Goal: Task Accomplishment & Management: Manage account settings

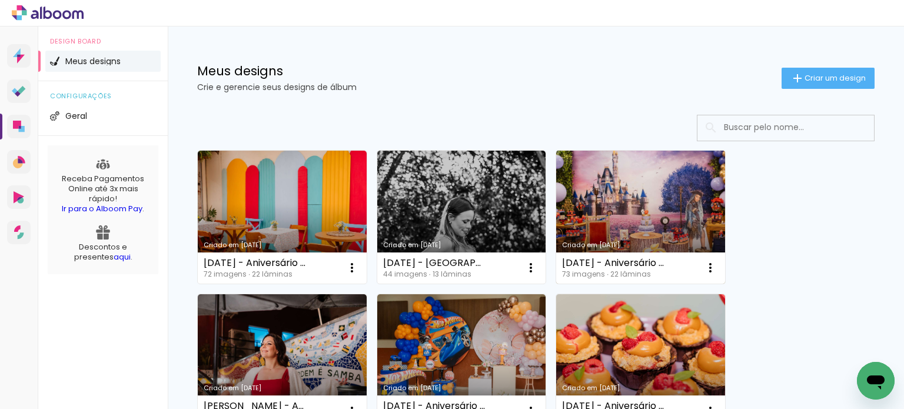
click at [631, 193] on link "Criado em [DATE]" at bounding box center [640, 217] width 169 height 133
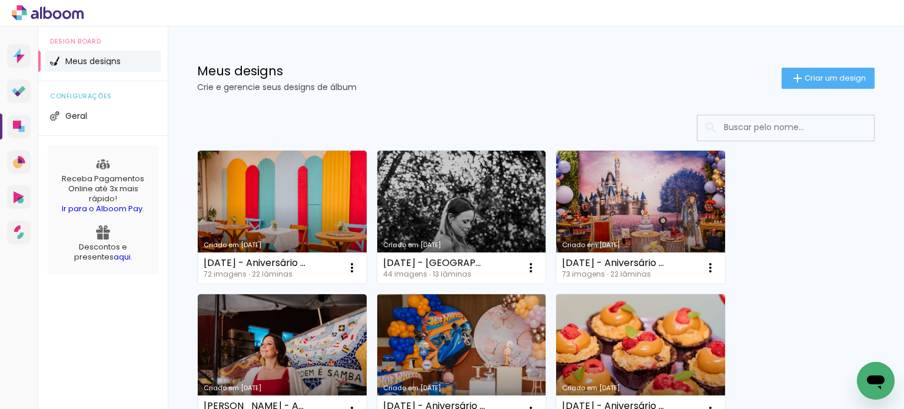
click at [471, 339] on link "Criado em [DATE]" at bounding box center [461, 360] width 169 height 133
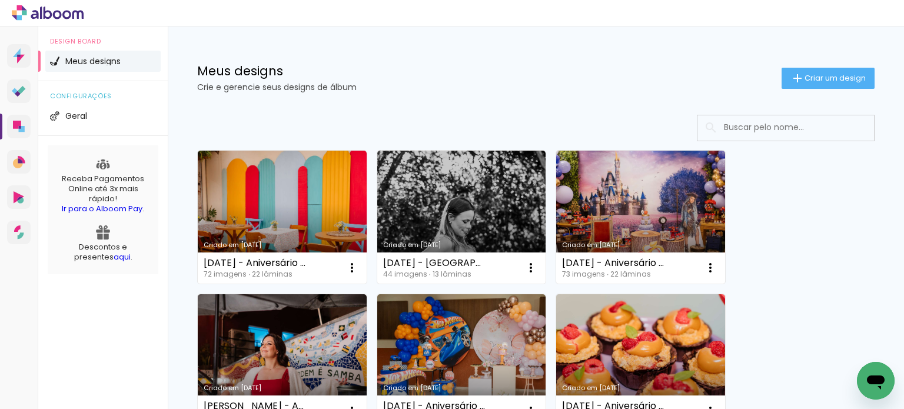
scroll to position [334, 0]
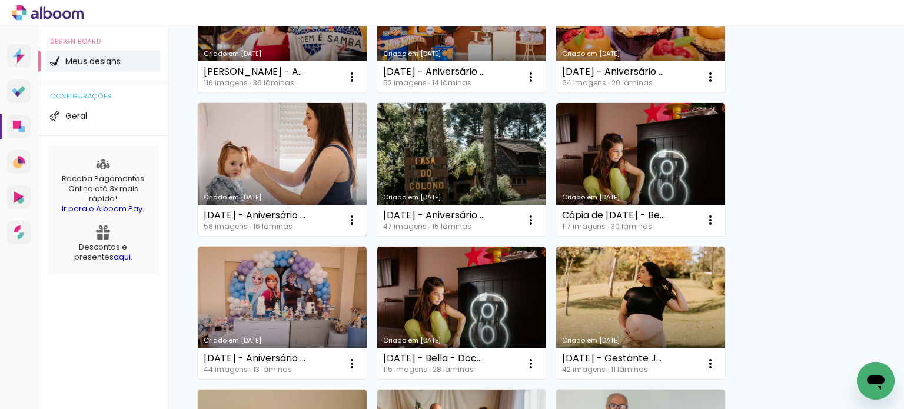
click at [294, 136] on link "Criado em [DATE]" at bounding box center [282, 169] width 169 height 133
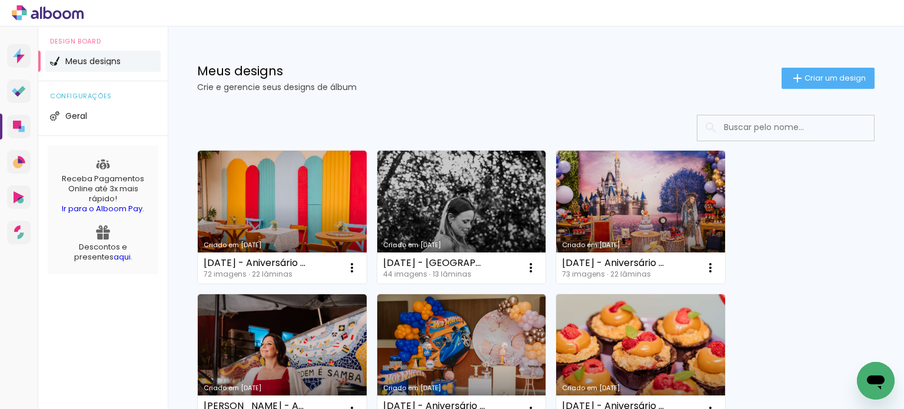
scroll to position [334, 0]
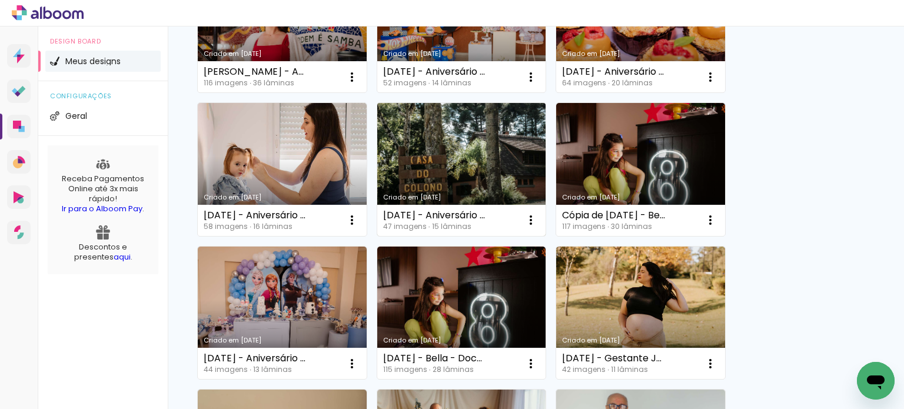
click at [496, 152] on link "Criado em [DATE]" at bounding box center [461, 169] width 169 height 133
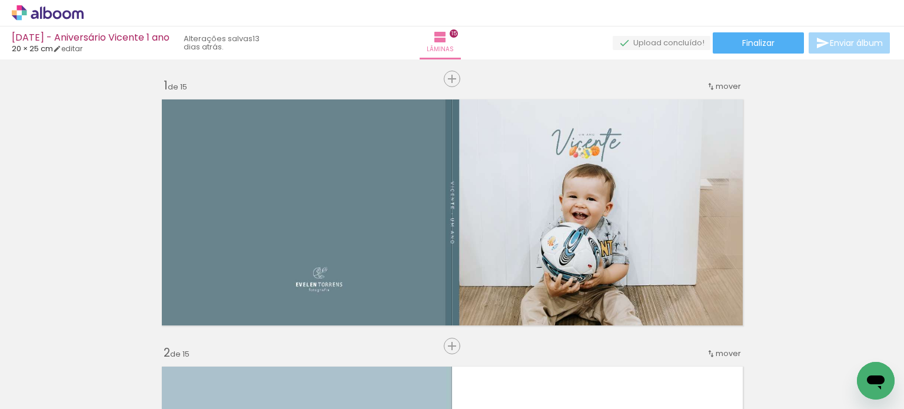
scroll to position [0, 2295]
